Goal: Task Accomplishment & Management: Manage account settings

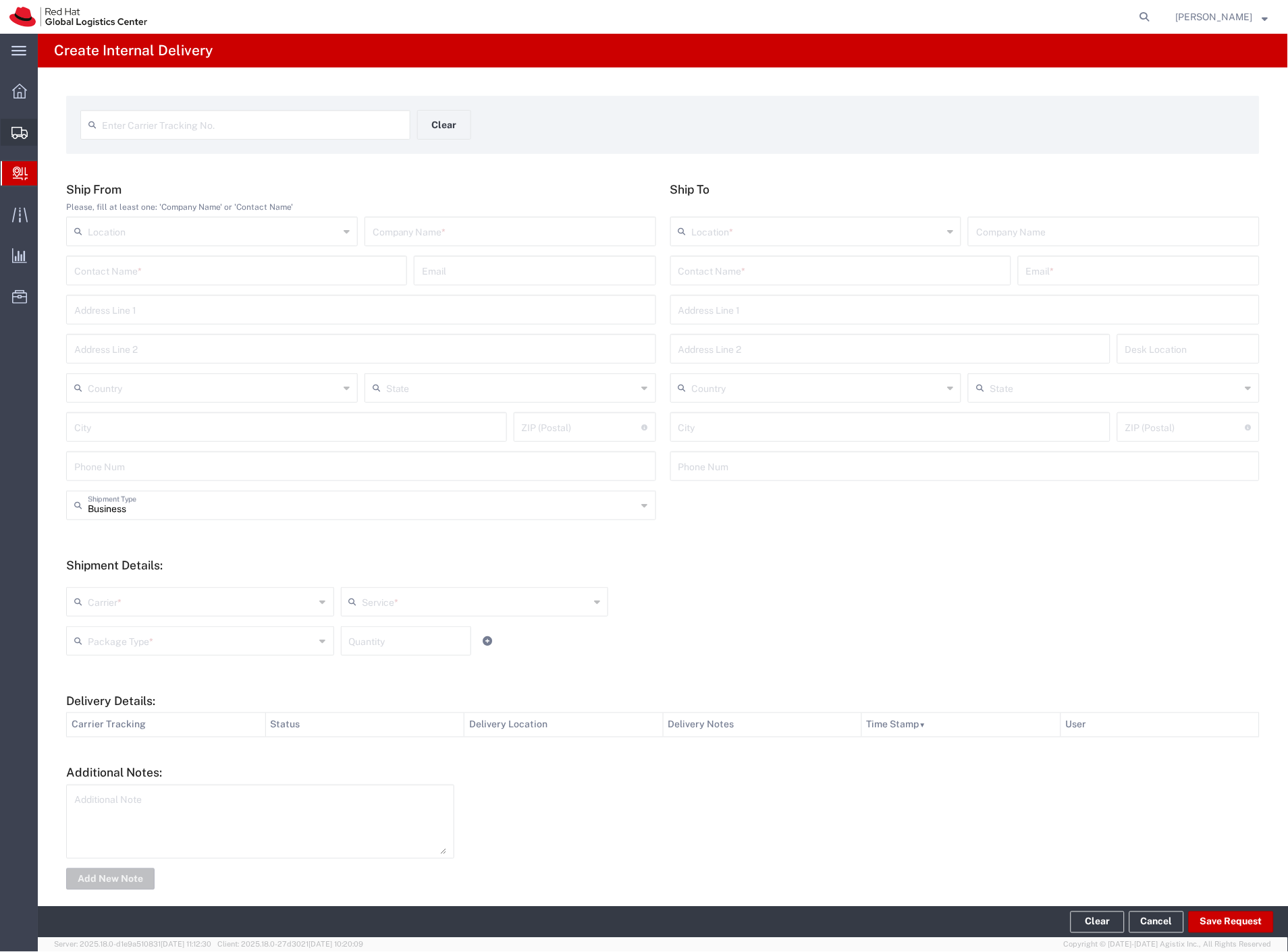
click at [0, 0] on span "Shipment Manager" at bounding box center [0, 0] width 0 height 0
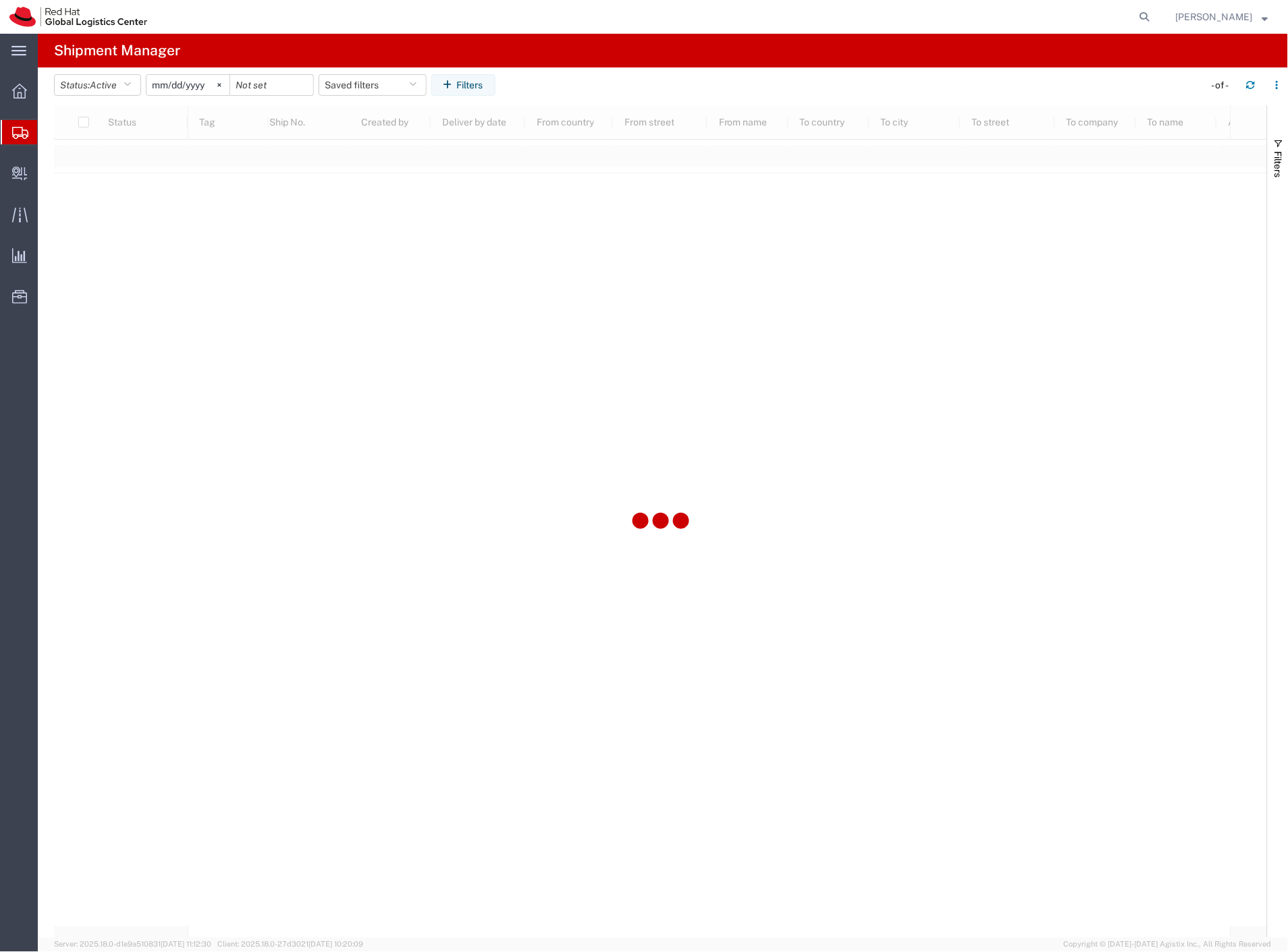
type input "[DATE]"
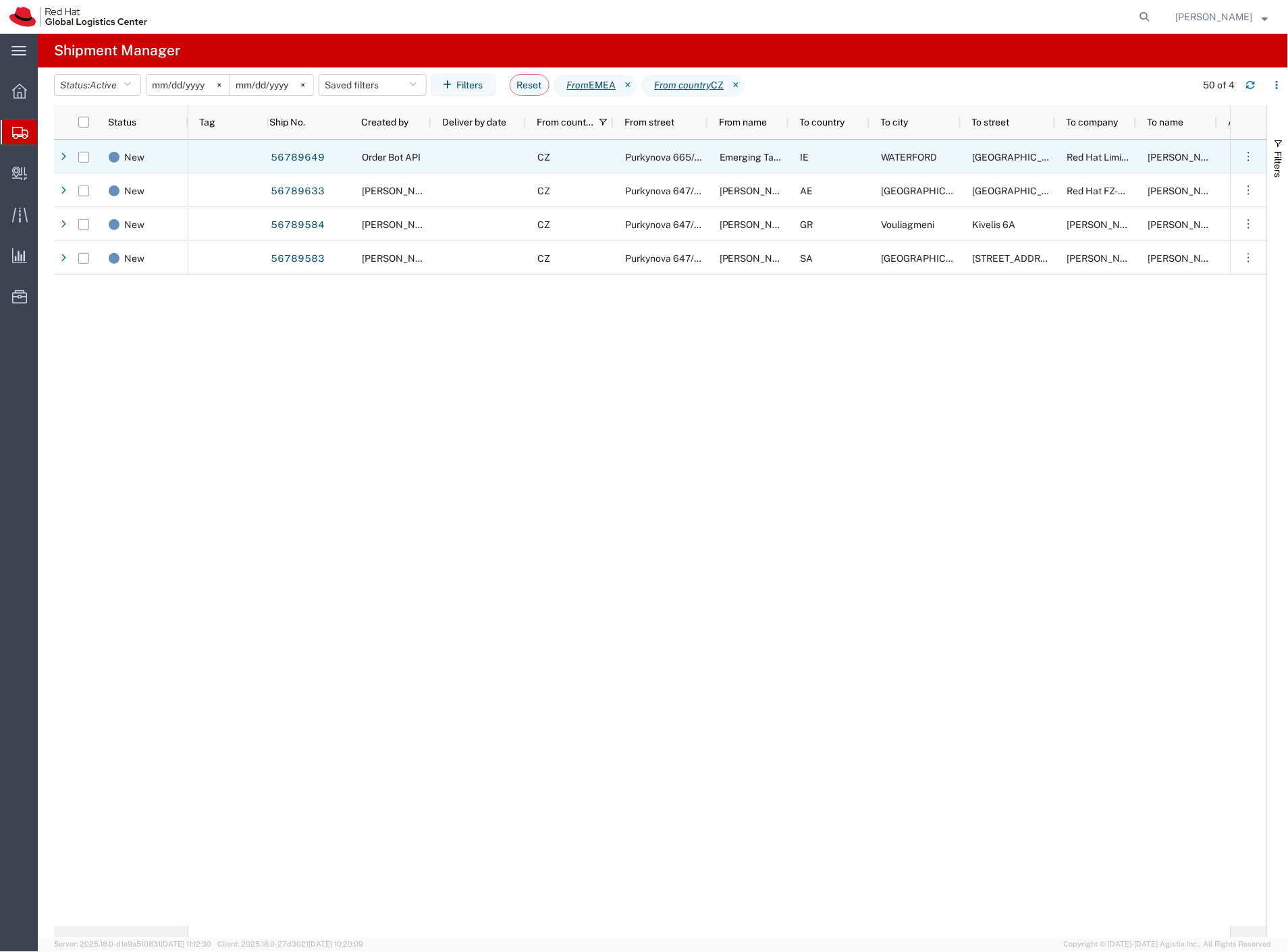
click at [533, 165] on div "CZ" at bounding box center [570, 157] width 88 height 34
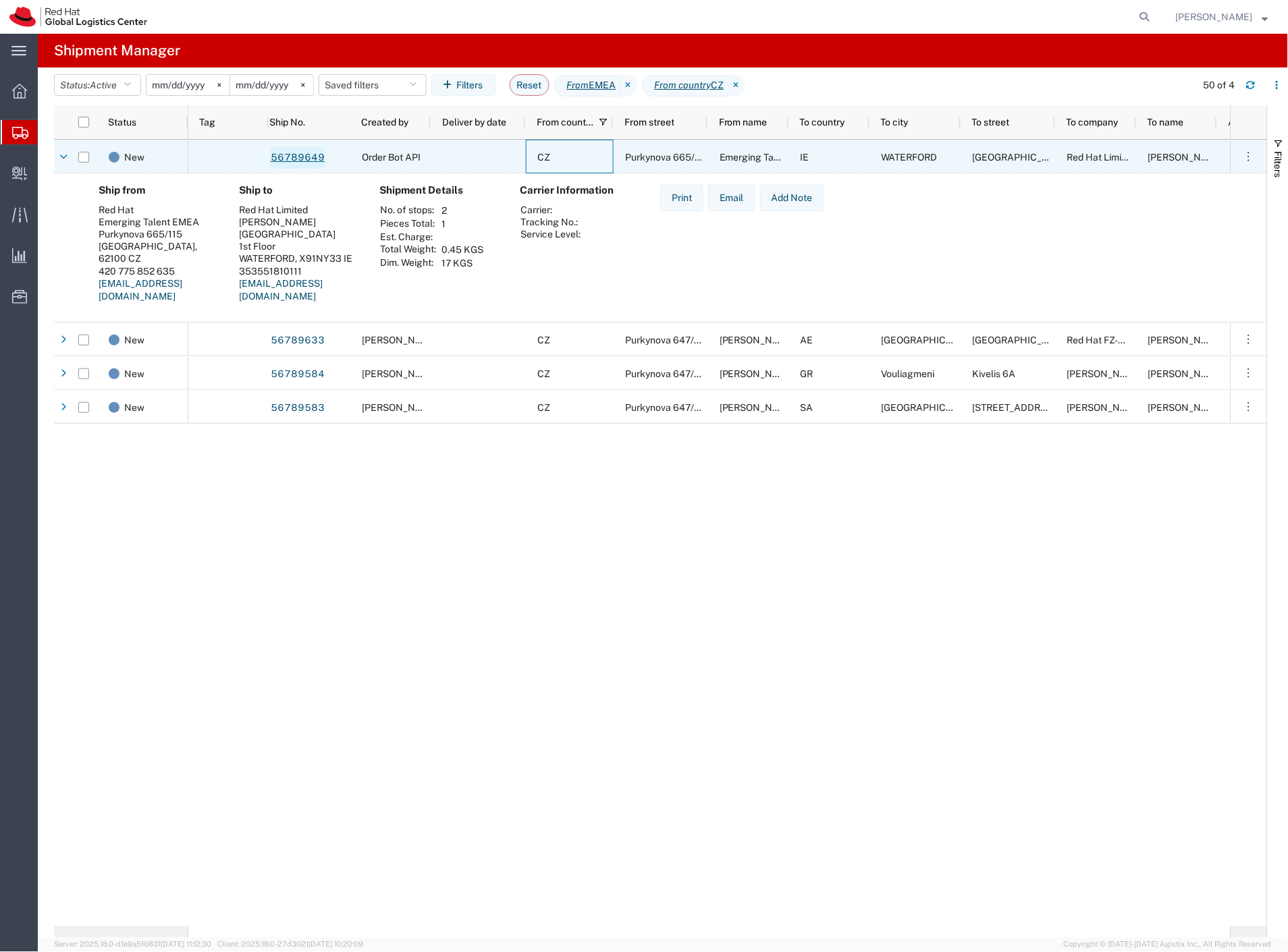
click at [307, 159] on link "56789649" at bounding box center [297, 158] width 55 height 22
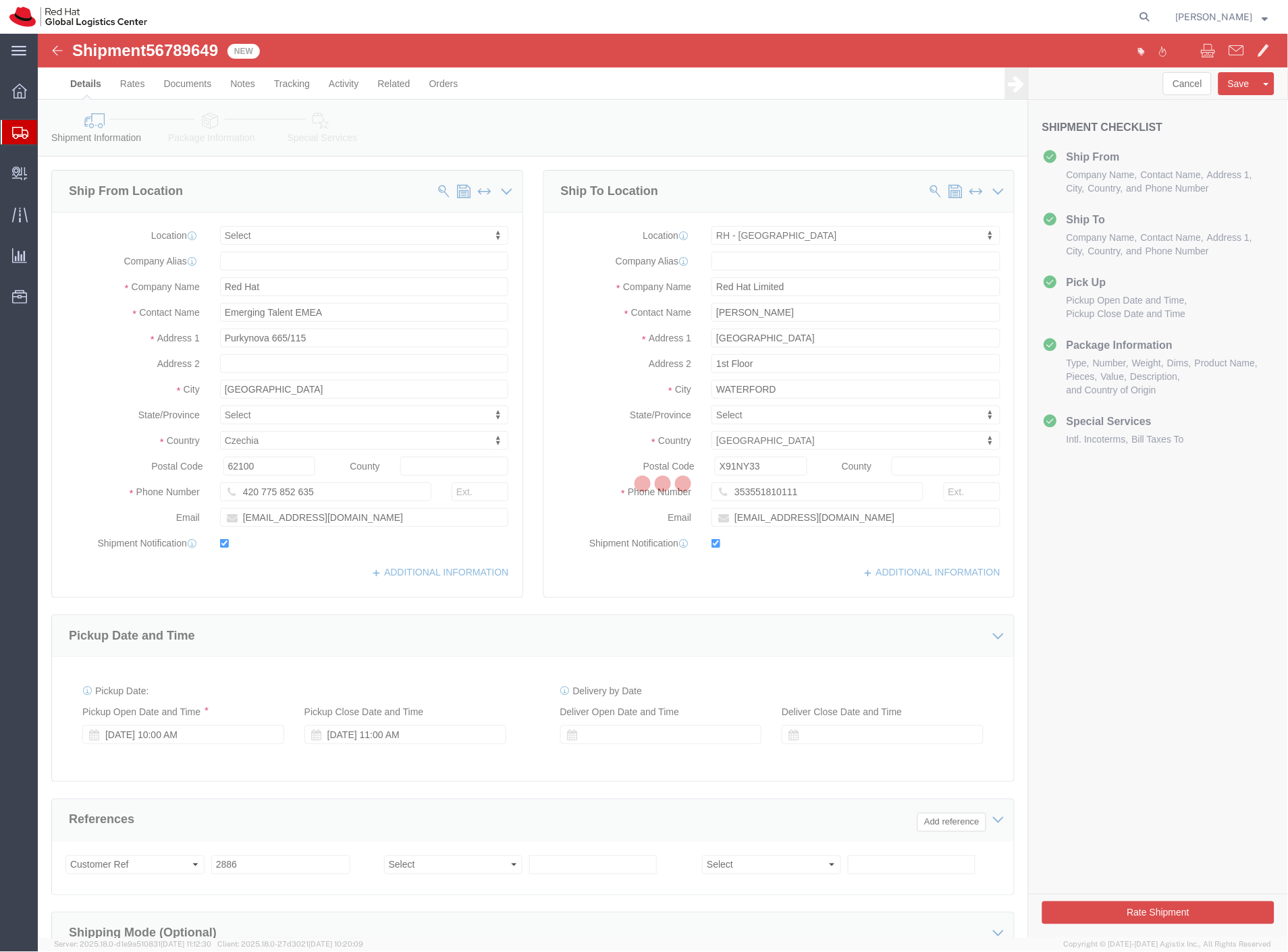
select select
select select "38045"
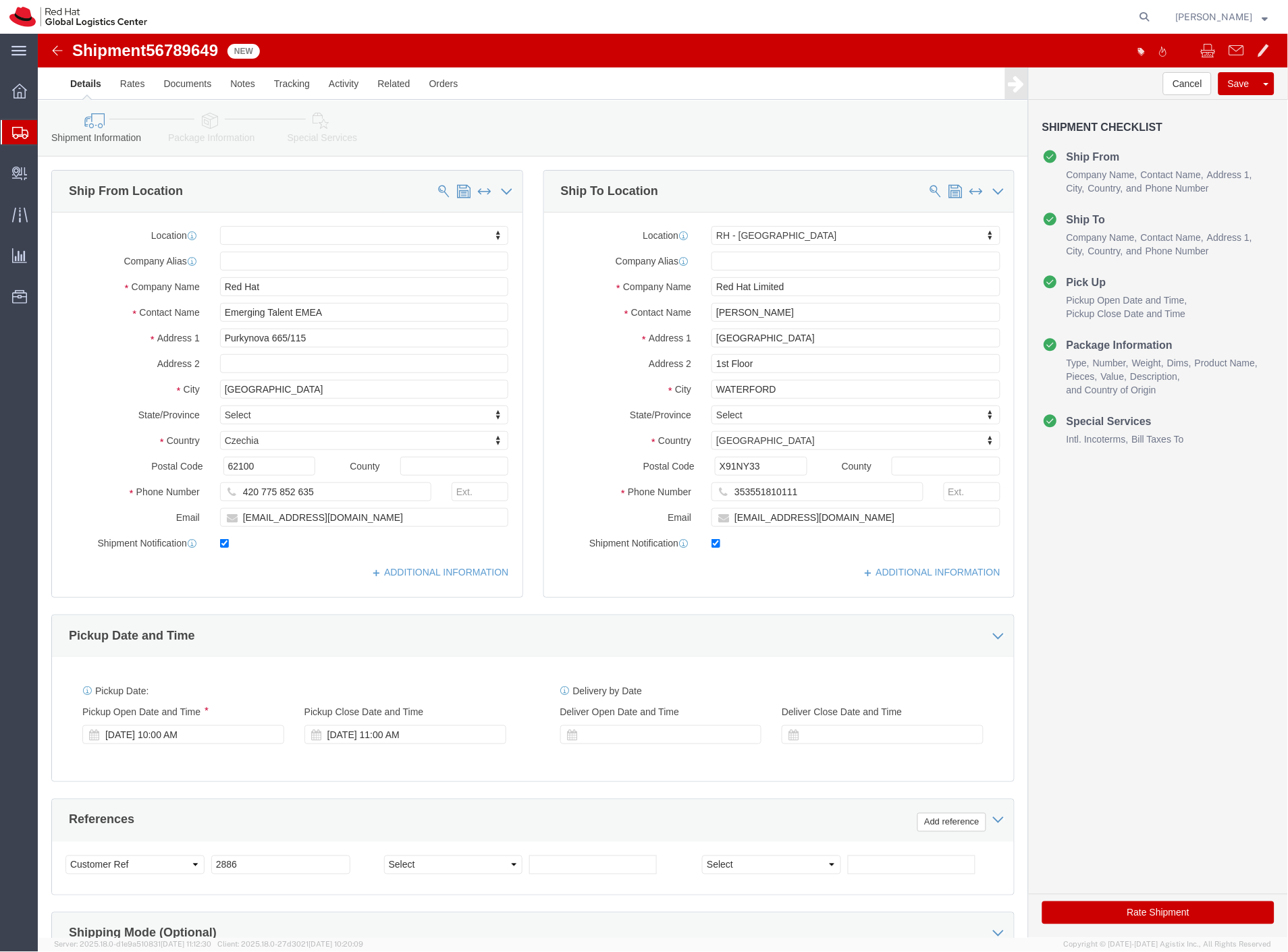
click icon
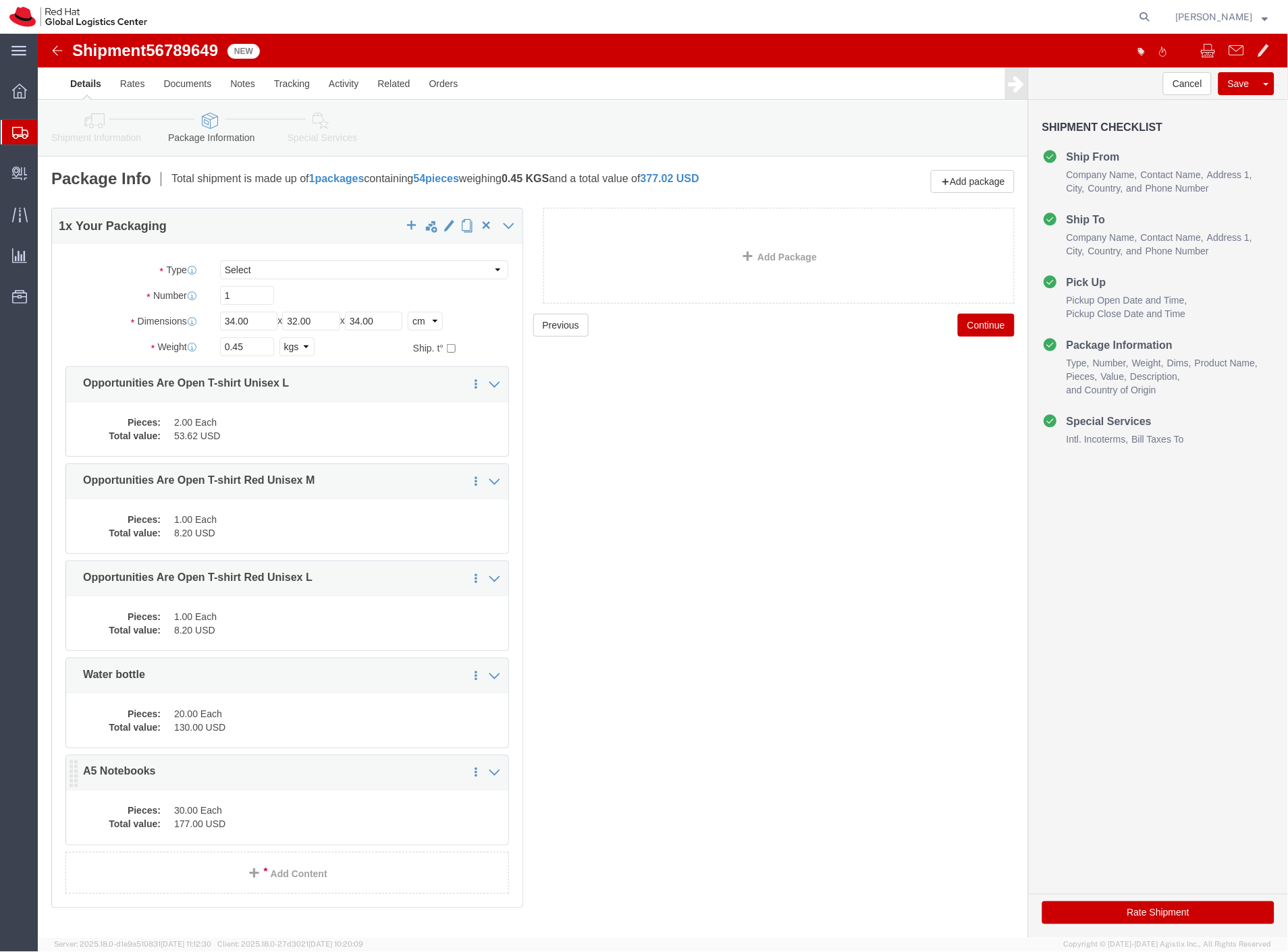
click dd "177.00 USD"
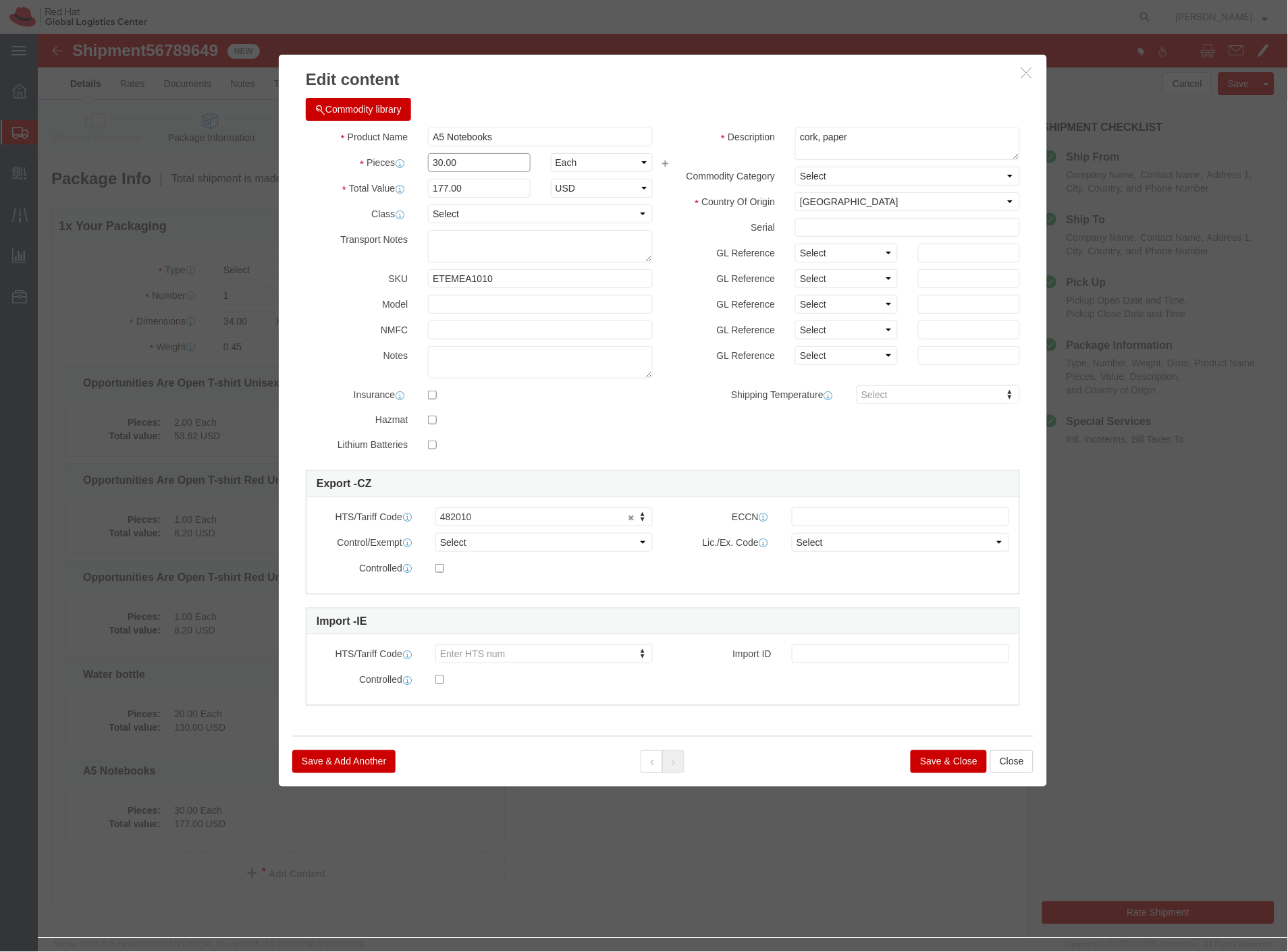
drag, startPoint x: 396, startPoint y: 127, endPoint x: 350, endPoint y: 145, distance: 50.0
click div "Pieces 30.00 Select Bag Barrels 100Board Feet Bottle Box Blister Pack Carats Ca…"
type input "70.00"
type input "413"
click button "Save & Close"
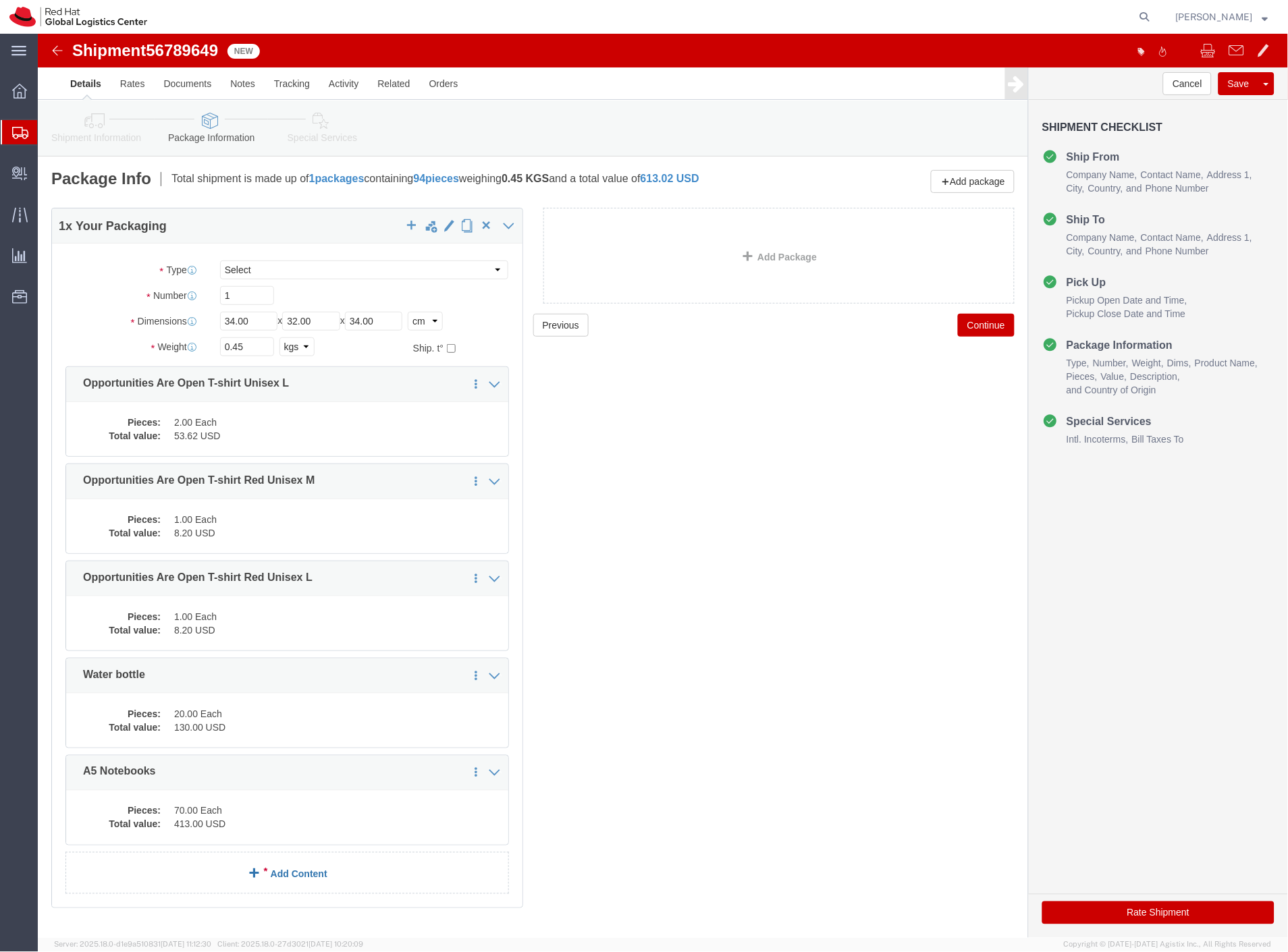
click link "Add Content"
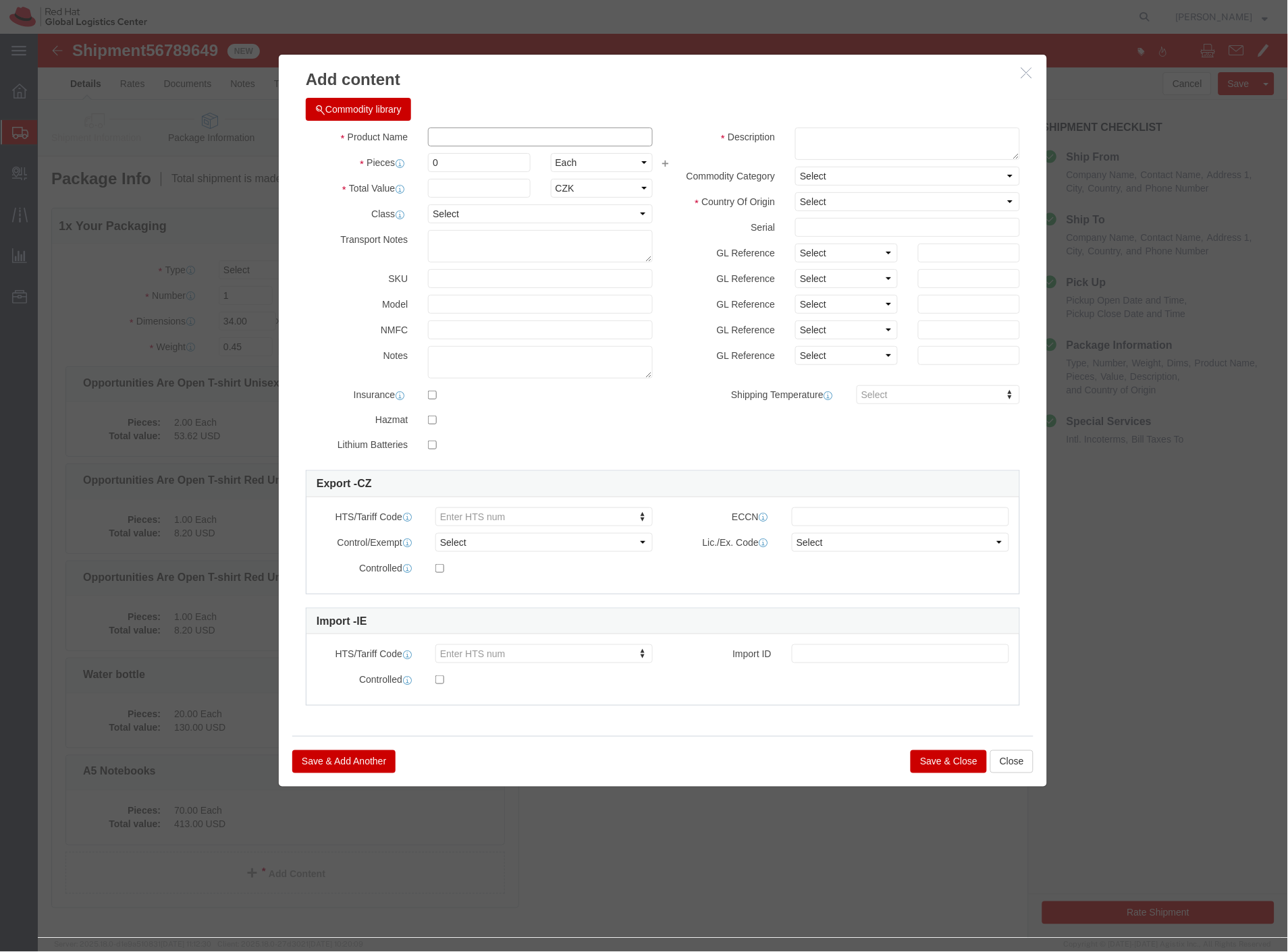
click input "text"
type input "tote"
click span "Name:"
select select "USD"
select select "CA"
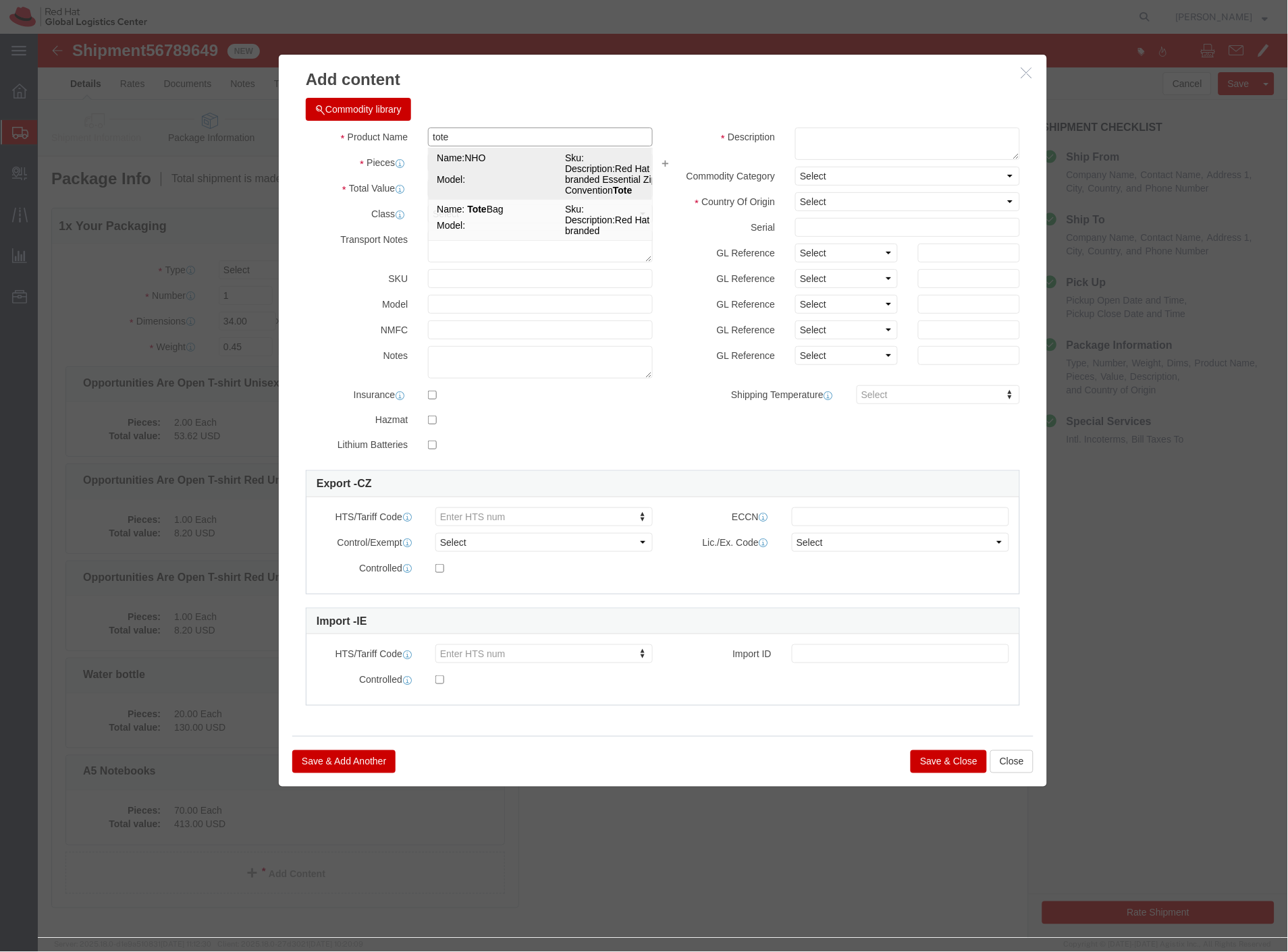
type input "4202.92"
select select
type input "NHO"
type textarea "Red Hat branded Essential Zip Convention Tote"
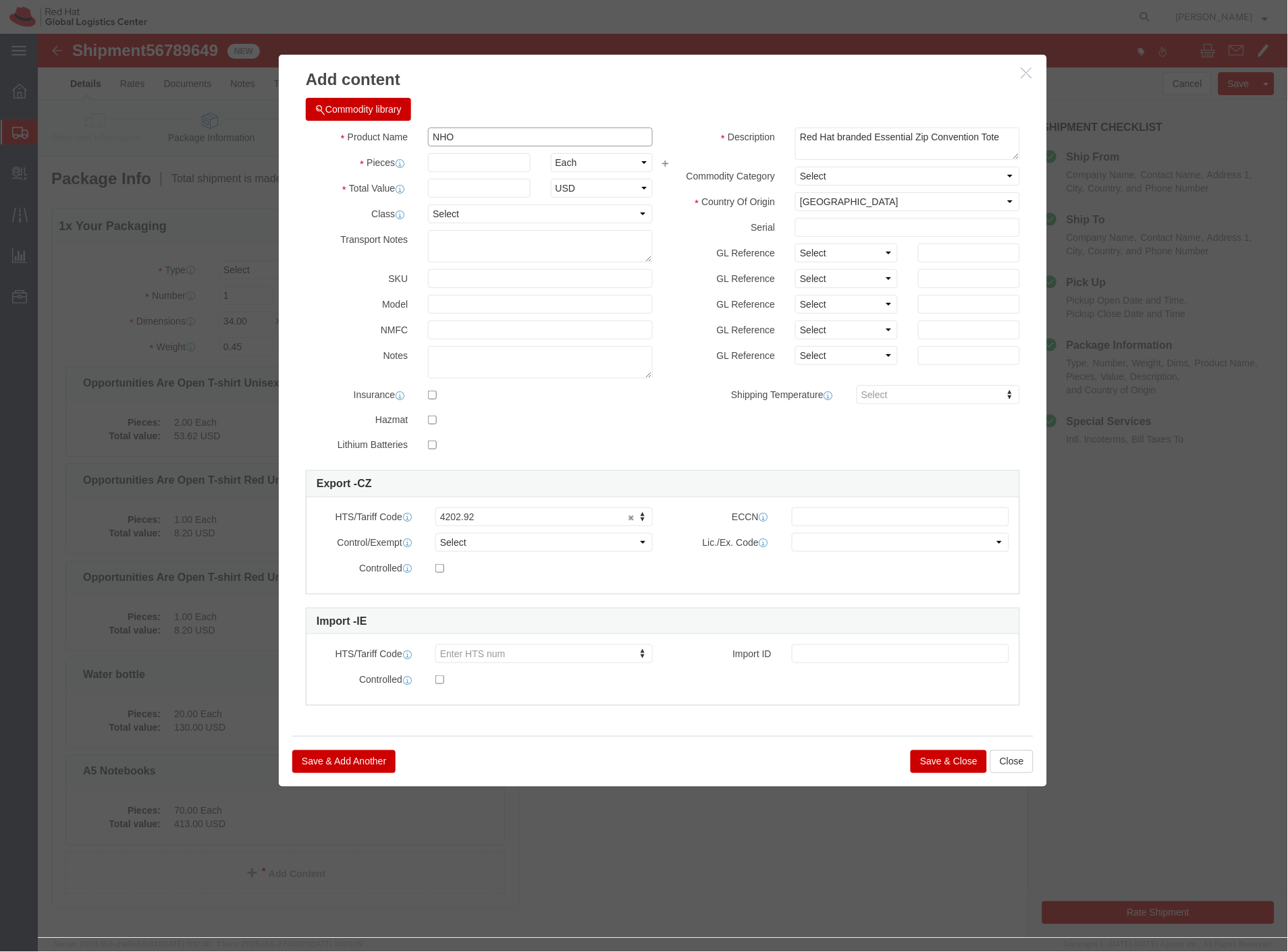
drag, startPoint x: 425, startPoint y: 105, endPoint x: 321, endPoint y: 102, distance: 104.7
click div "Product Name NHO tote"
type input "tote"
click strong "Tote"
type input "1"
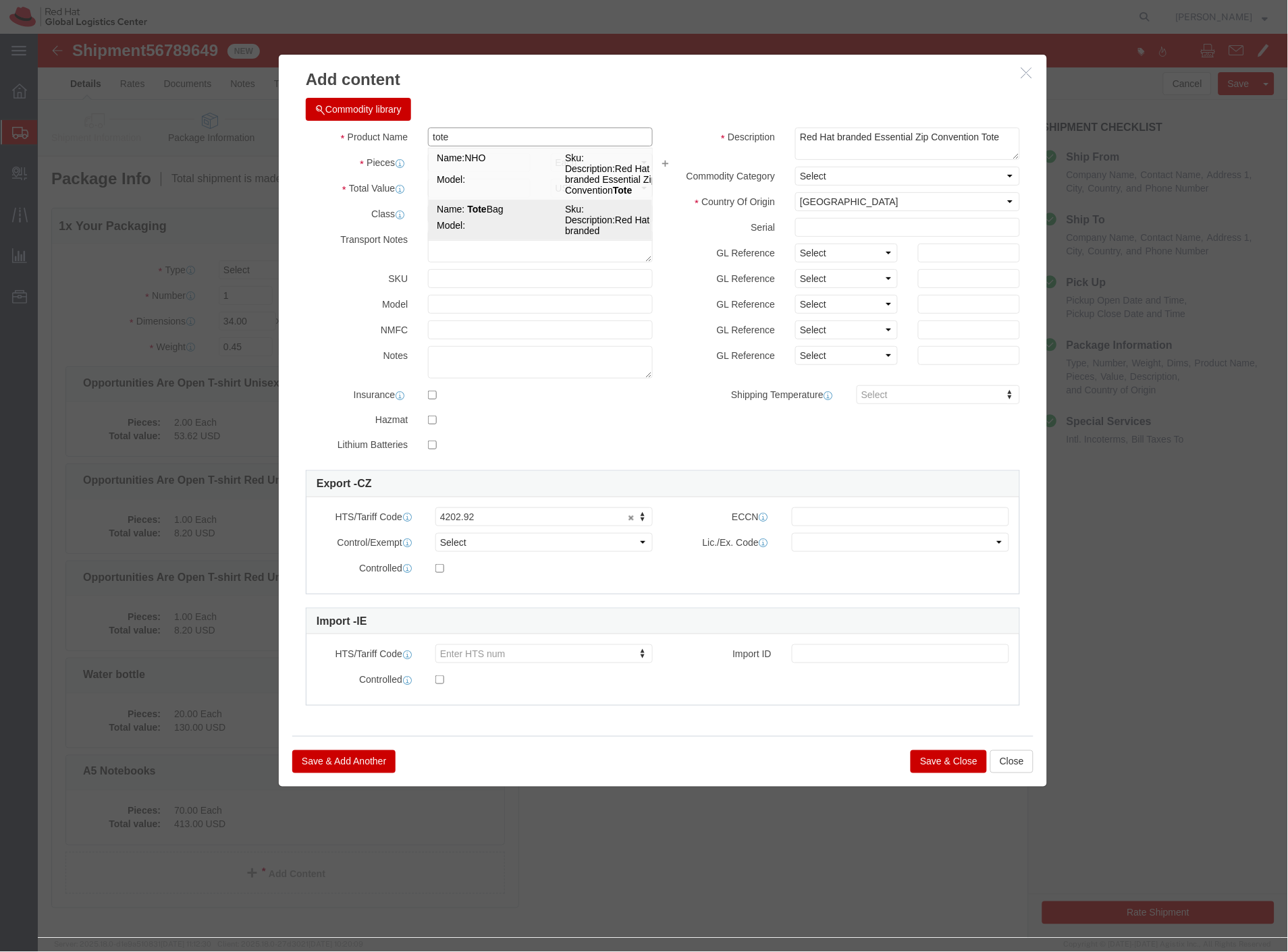
select select "CN"
type input "4202.92.7000"
select select
type input "Tote Bag"
type textarea "Red Hat branded"
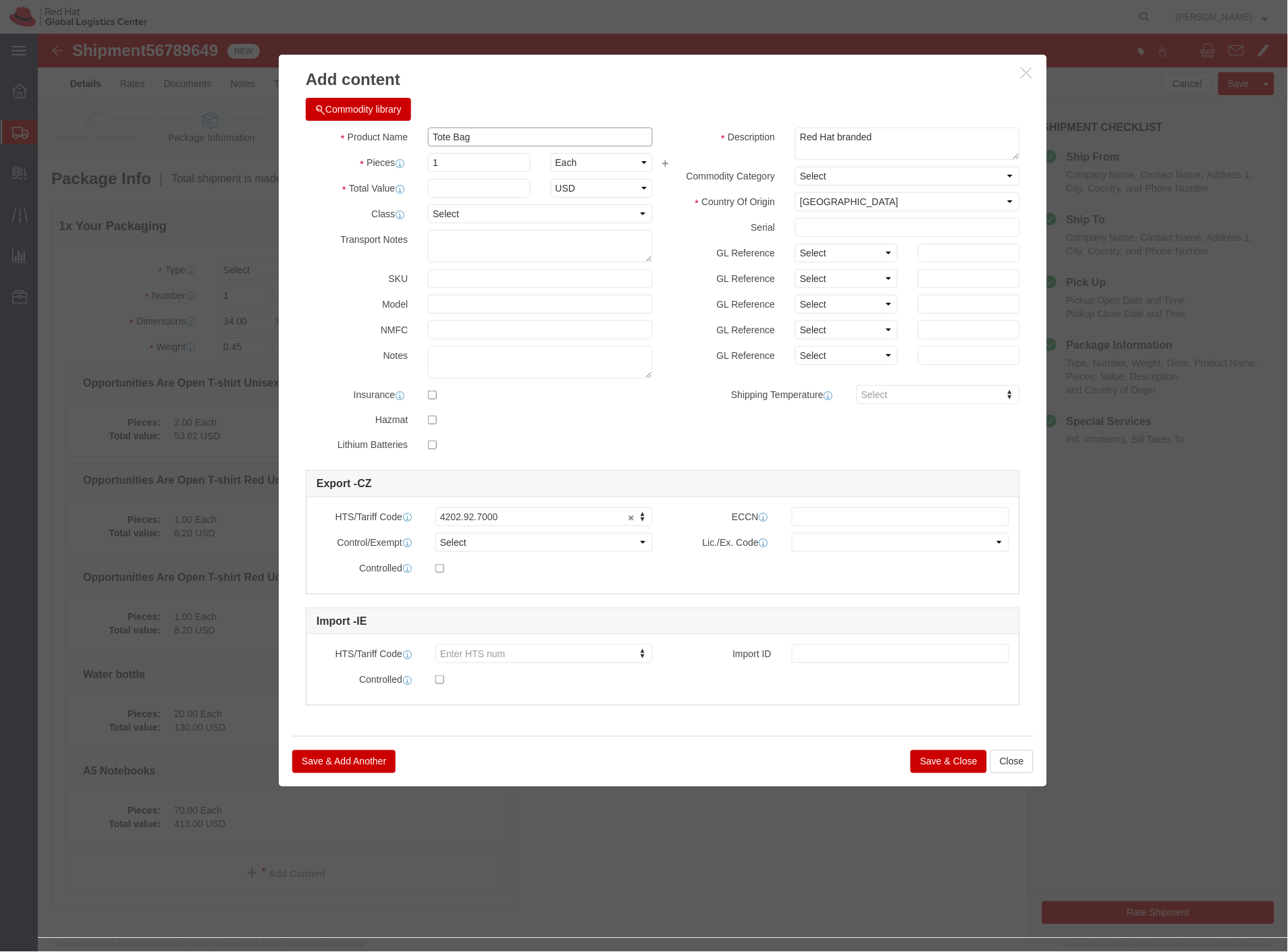
type input "Tote Bag"
click input "text"
type input "1"
click button "Save & Close"
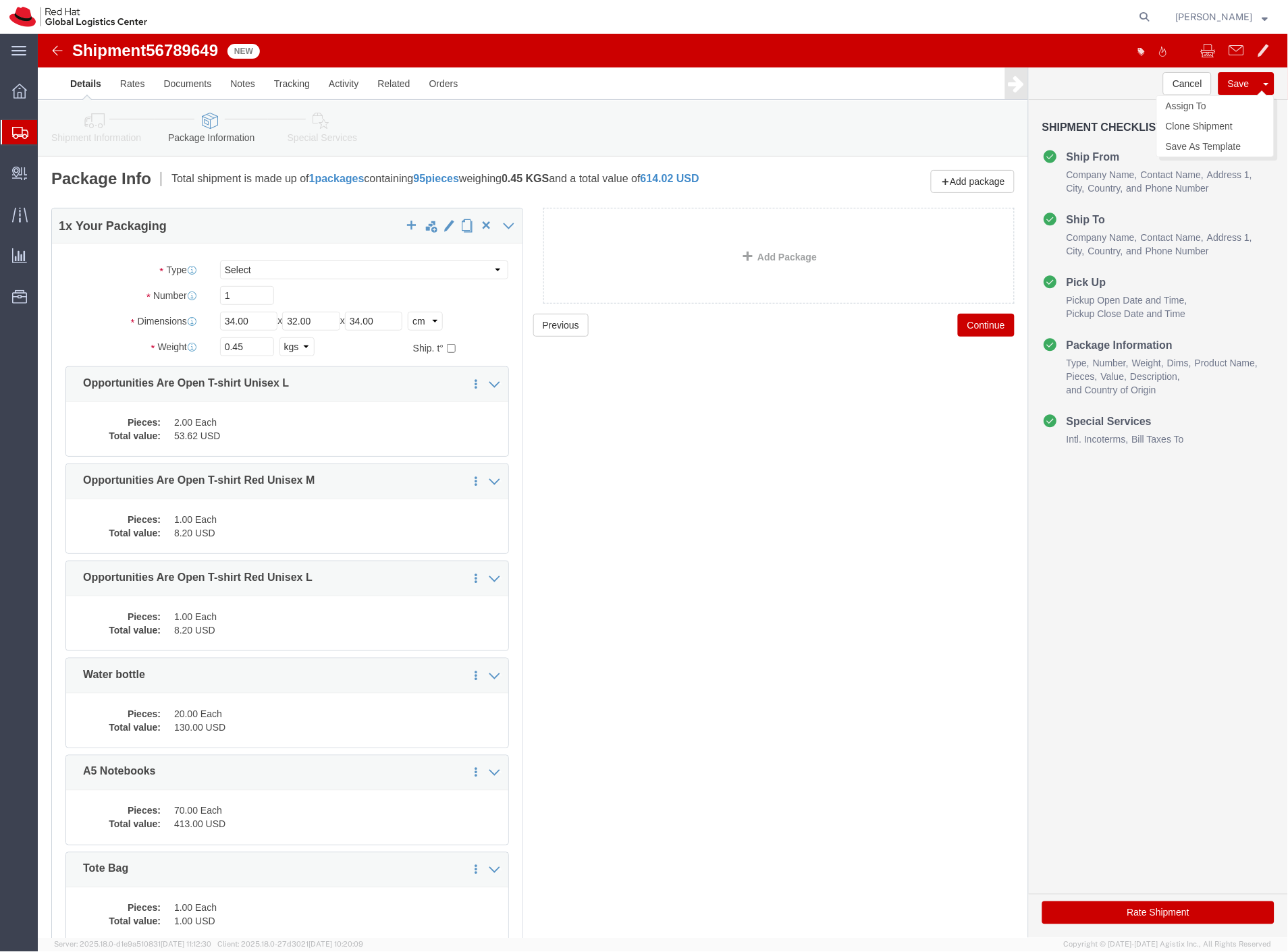
click button "Save"
